Goal: Task Accomplishment & Management: Manage account settings

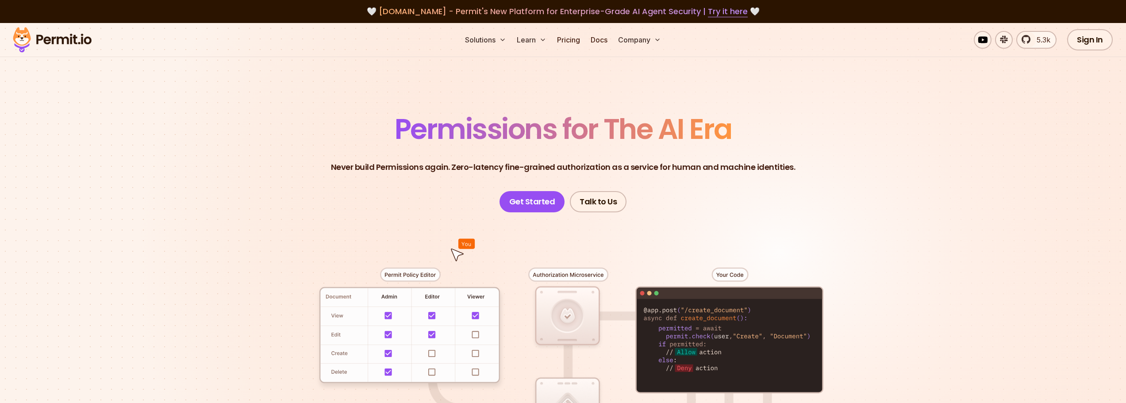
click at [1090, 39] on link "Sign In" at bounding box center [1091, 39] width 46 height 21
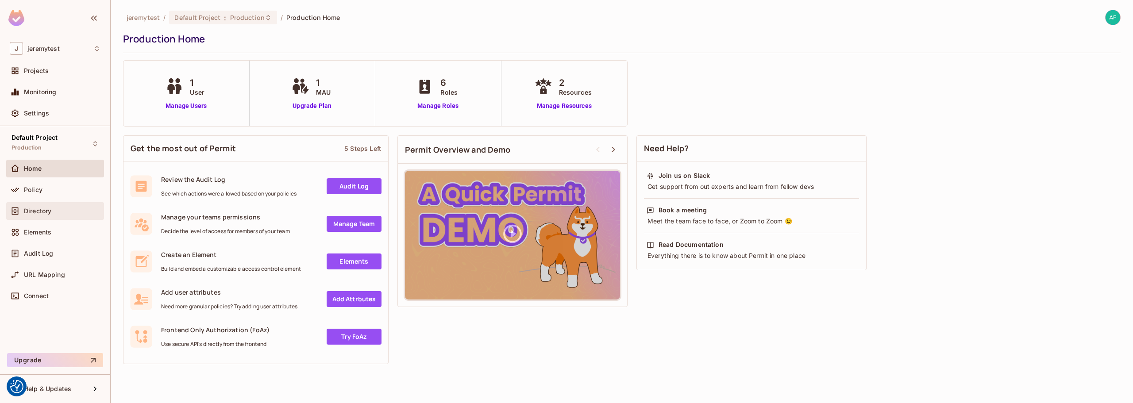
click at [37, 218] on div "Directory" at bounding box center [55, 211] width 98 height 18
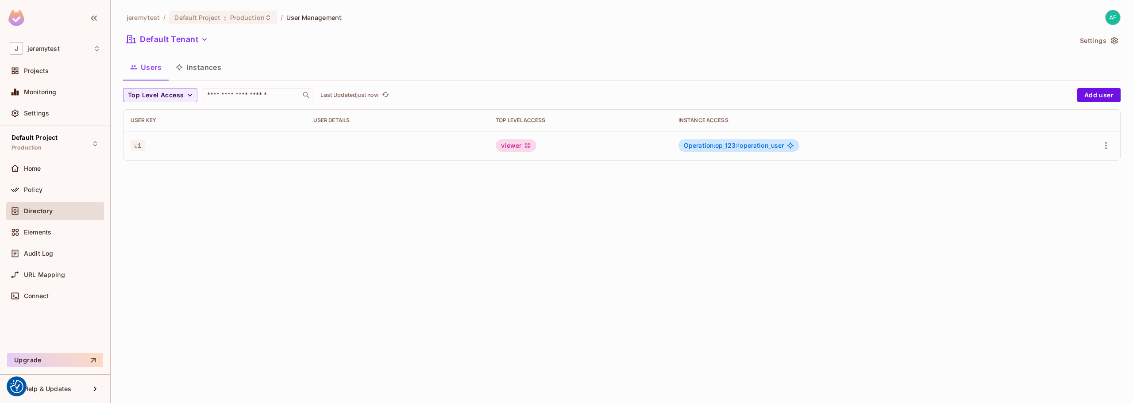
click at [189, 70] on button "Instances" at bounding box center [199, 67] width 60 height 22
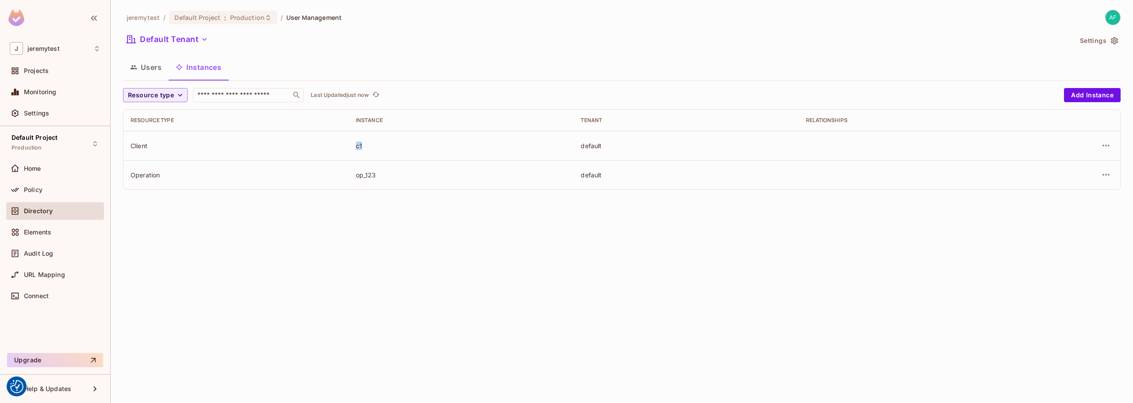
drag, startPoint x: 355, startPoint y: 147, endPoint x: 364, endPoint y: 147, distance: 9.3
click at [364, 147] on td "c1" at bounding box center [461, 145] width 225 height 29
click at [152, 176] on div "Operation" at bounding box center [236, 175] width 211 height 8
click at [150, 138] on td "Client" at bounding box center [235, 145] width 225 height 29
click at [646, 140] on td "default" at bounding box center [686, 145] width 225 height 29
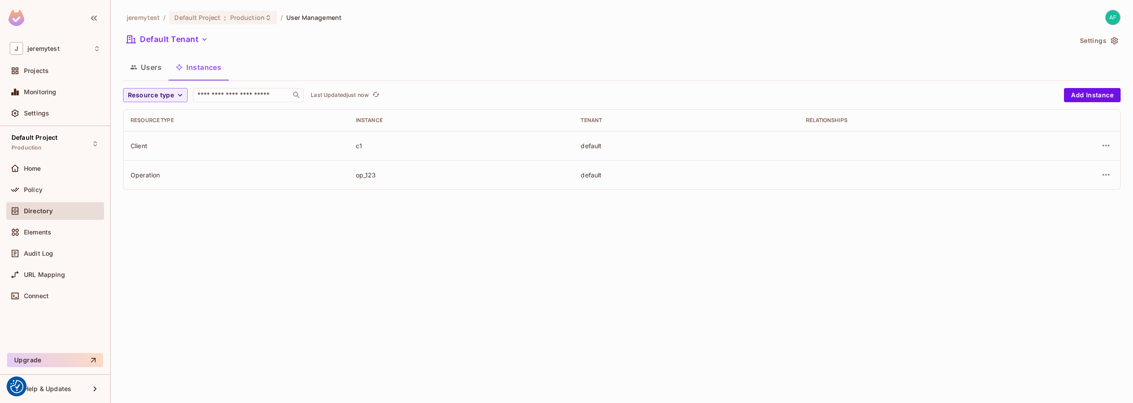
click at [646, 140] on td "default" at bounding box center [686, 145] width 225 height 29
click at [574, 147] on td "default" at bounding box center [686, 145] width 225 height 29
click at [1016, 155] on td at bounding box center [911, 145] width 225 height 29
click at [1102, 146] on icon "button" at bounding box center [1106, 145] width 11 height 11
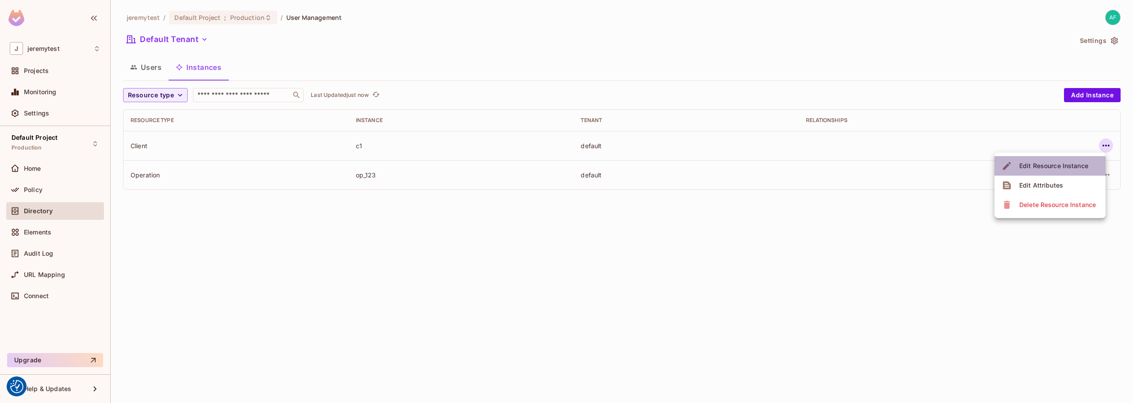
click at [1041, 164] on div "Edit Resource Instance" at bounding box center [1053, 166] width 69 height 9
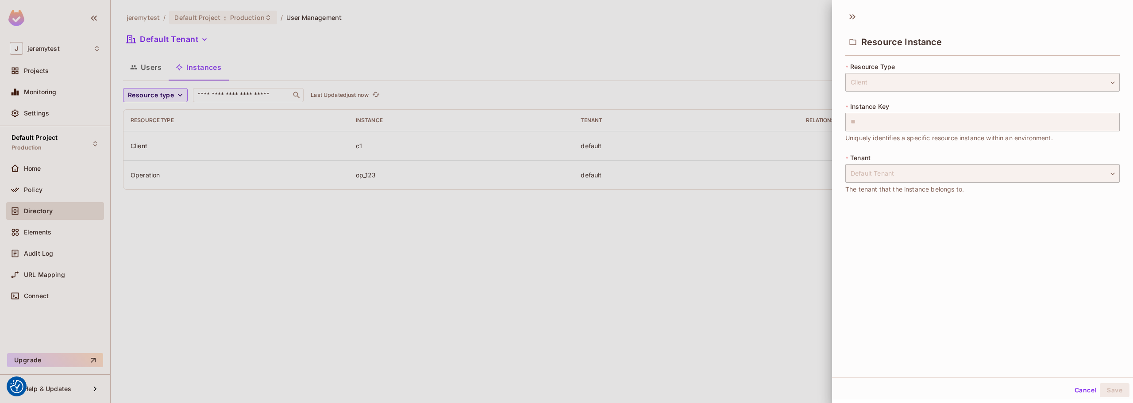
click at [734, 216] on div at bounding box center [566, 201] width 1133 height 403
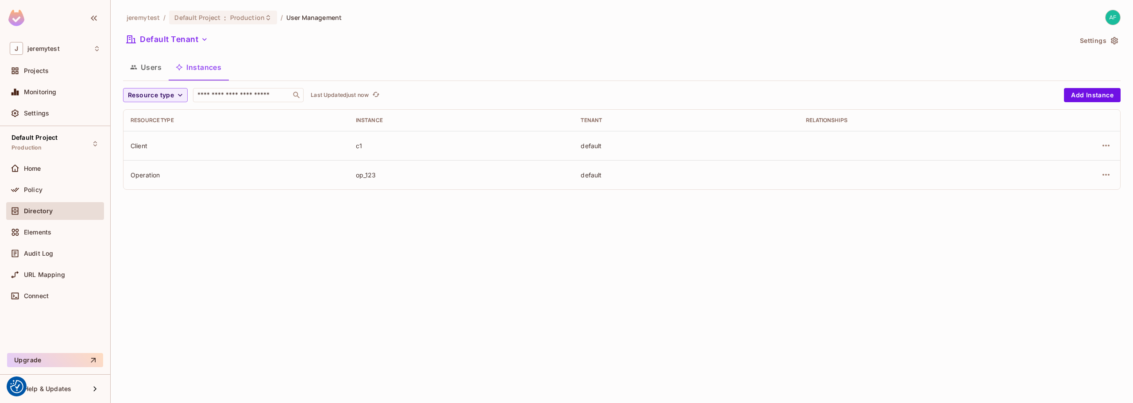
click at [129, 156] on td "Client" at bounding box center [235, 145] width 225 height 29
click at [135, 147] on div "Client" at bounding box center [236, 146] width 211 height 8
click at [38, 233] on span "Elements" at bounding box center [37, 232] width 27 height 7
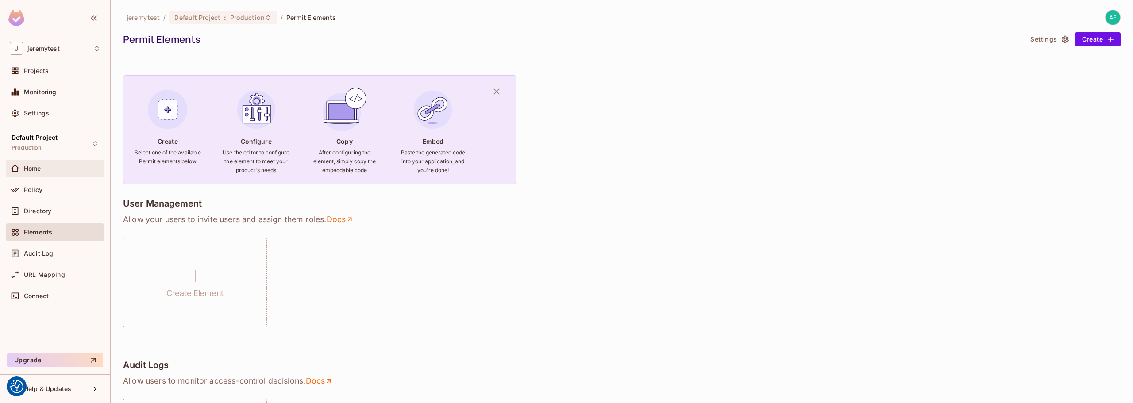
click at [34, 167] on span "Home" at bounding box center [32, 168] width 17 height 7
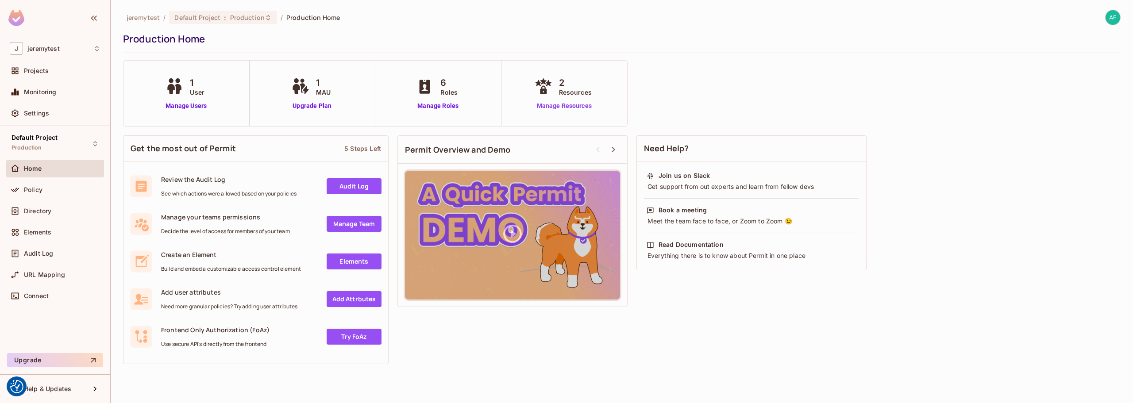
click at [582, 107] on link "Manage Resources" at bounding box center [564, 105] width 64 height 9
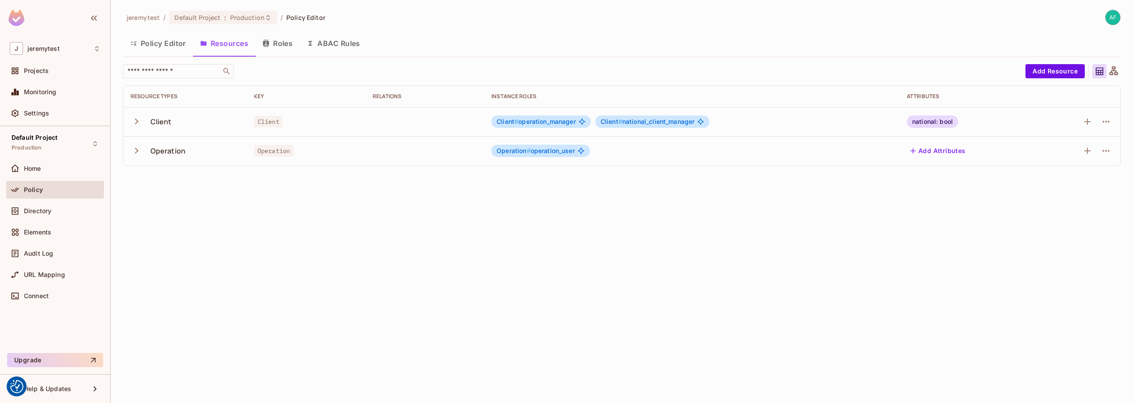
click at [138, 123] on icon "button" at bounding box center [137, 122] width 12 height 12
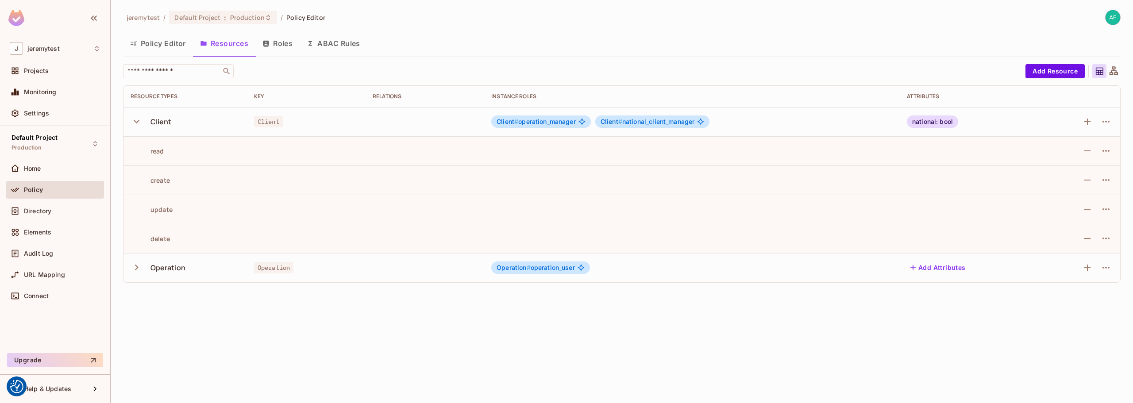
click at [138, 123] on icon "button" at bounding box center [137, 122] width 12 height 12
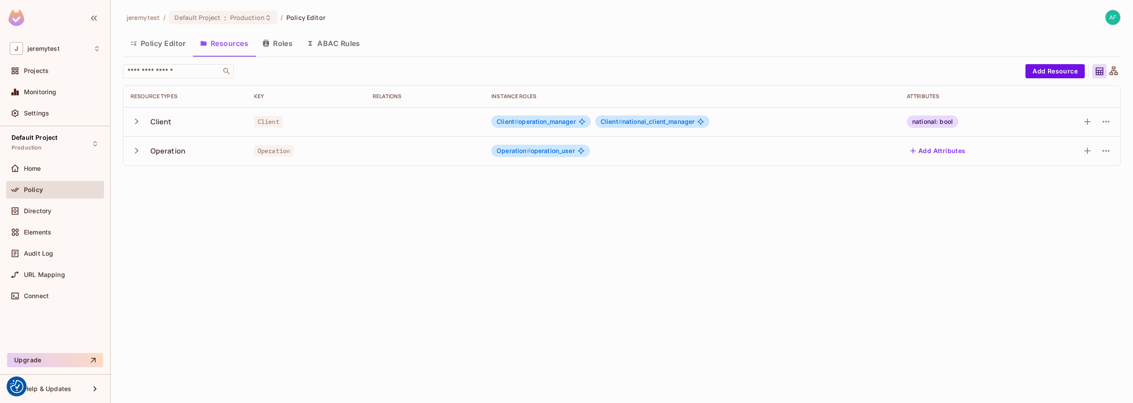
click at [269, 123] on span "Client" at bounding box center [268, 122] width 29 height 12
copy span "Client"
